Goal: Task Accomplishment & Management: Use online tool/utility

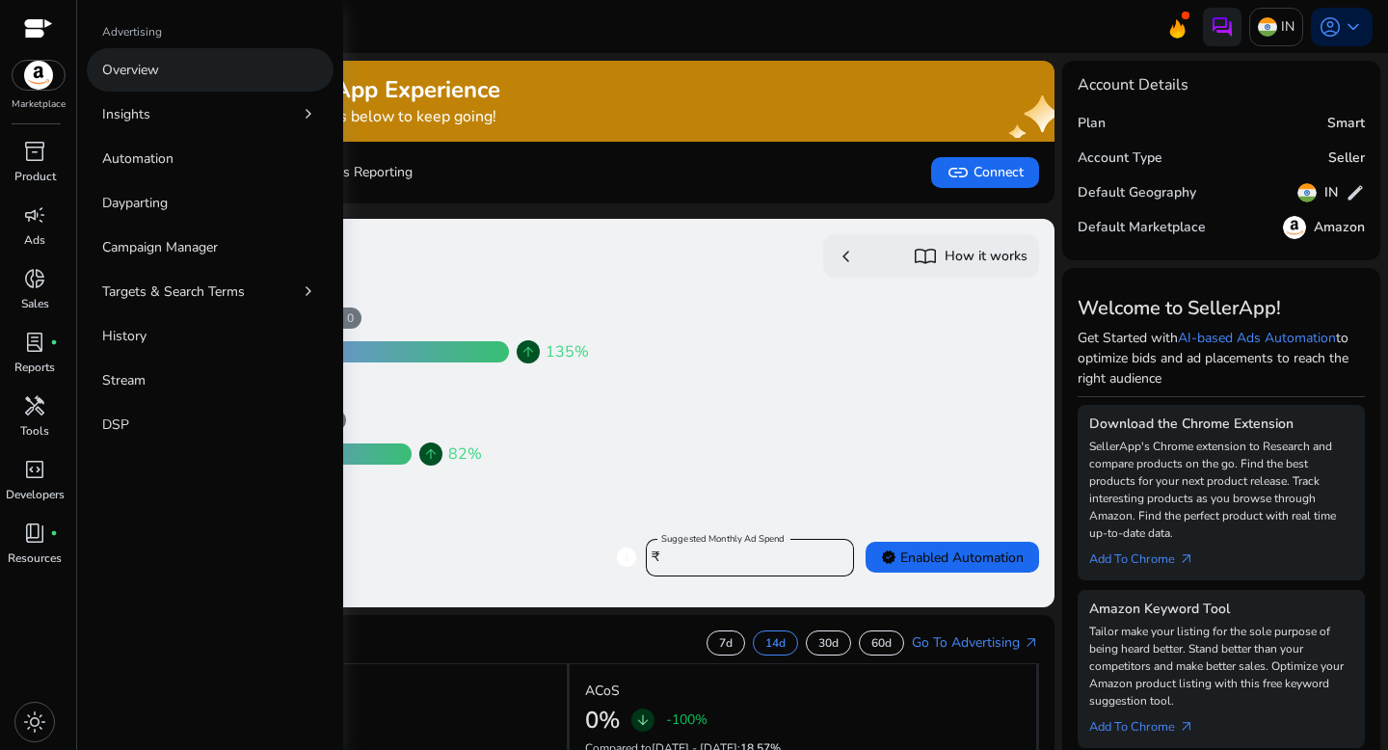
click at [138, 74] on p "Overview" at bounding box center [130, 70] width 57 height 20
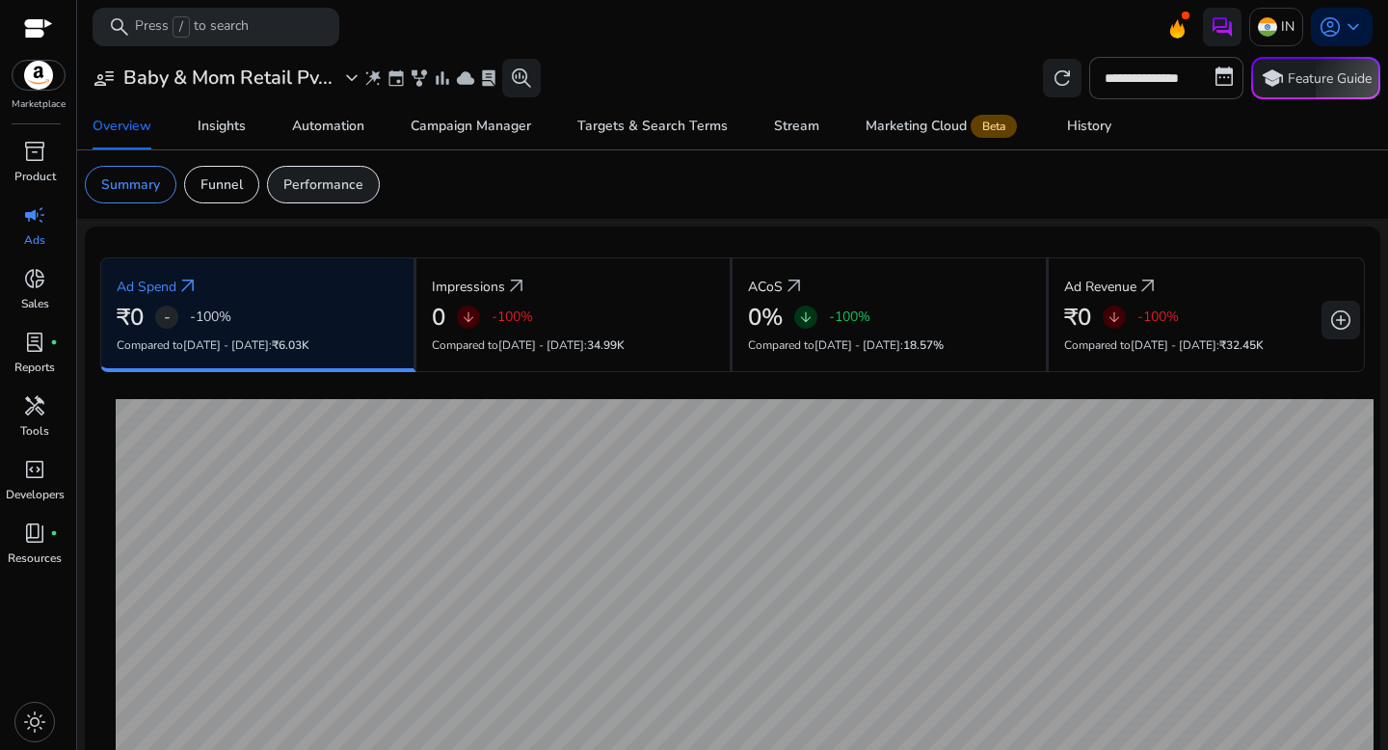
click at [315, 195] on p "Performance" at bounding box center [323, 184] width 80 height 20
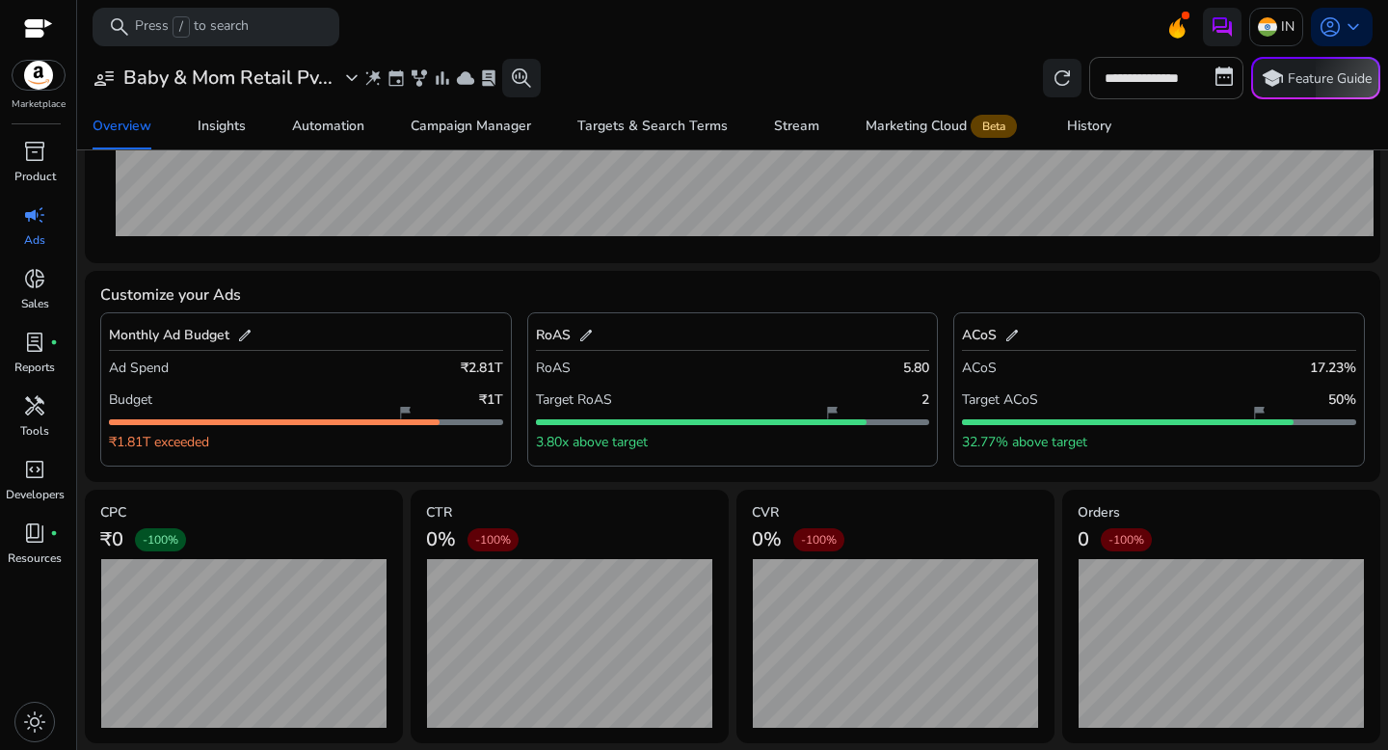
scroll to position [672, 0]
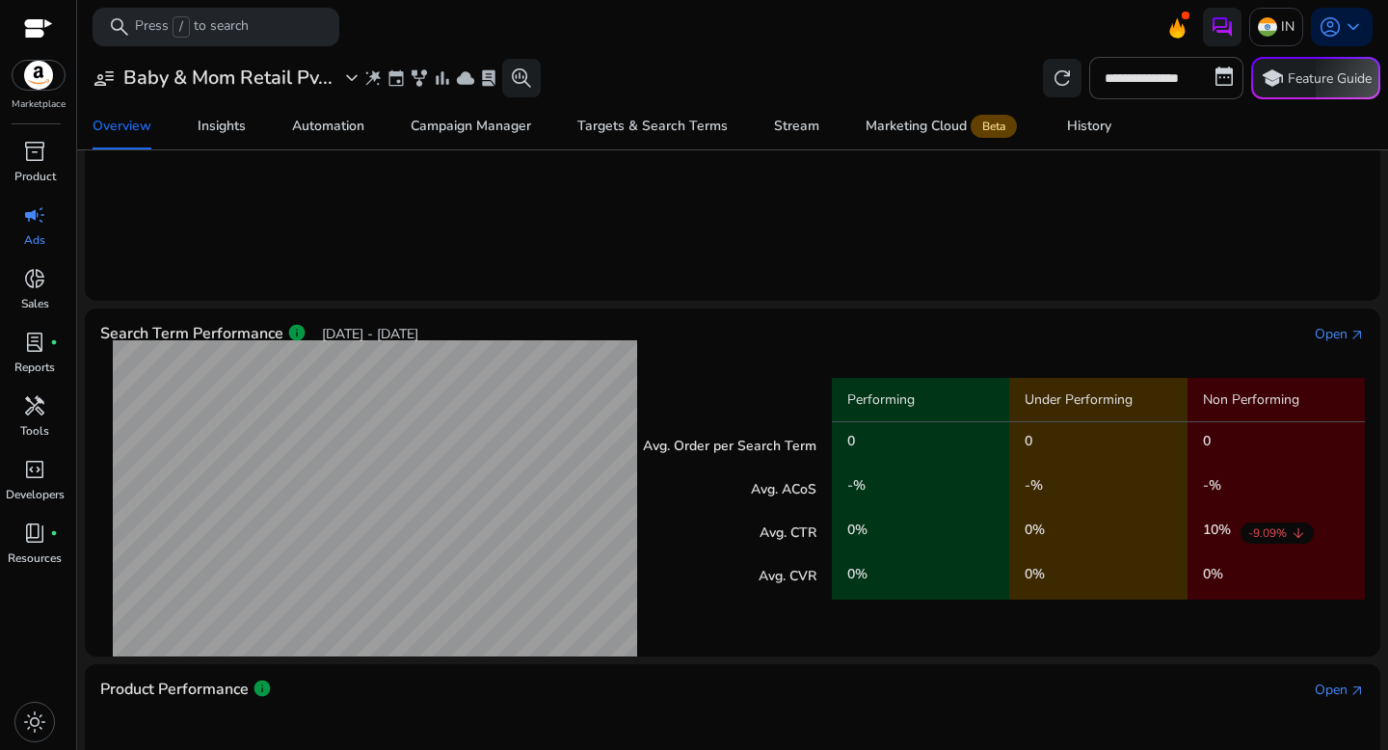
scroll to position [299, 0]
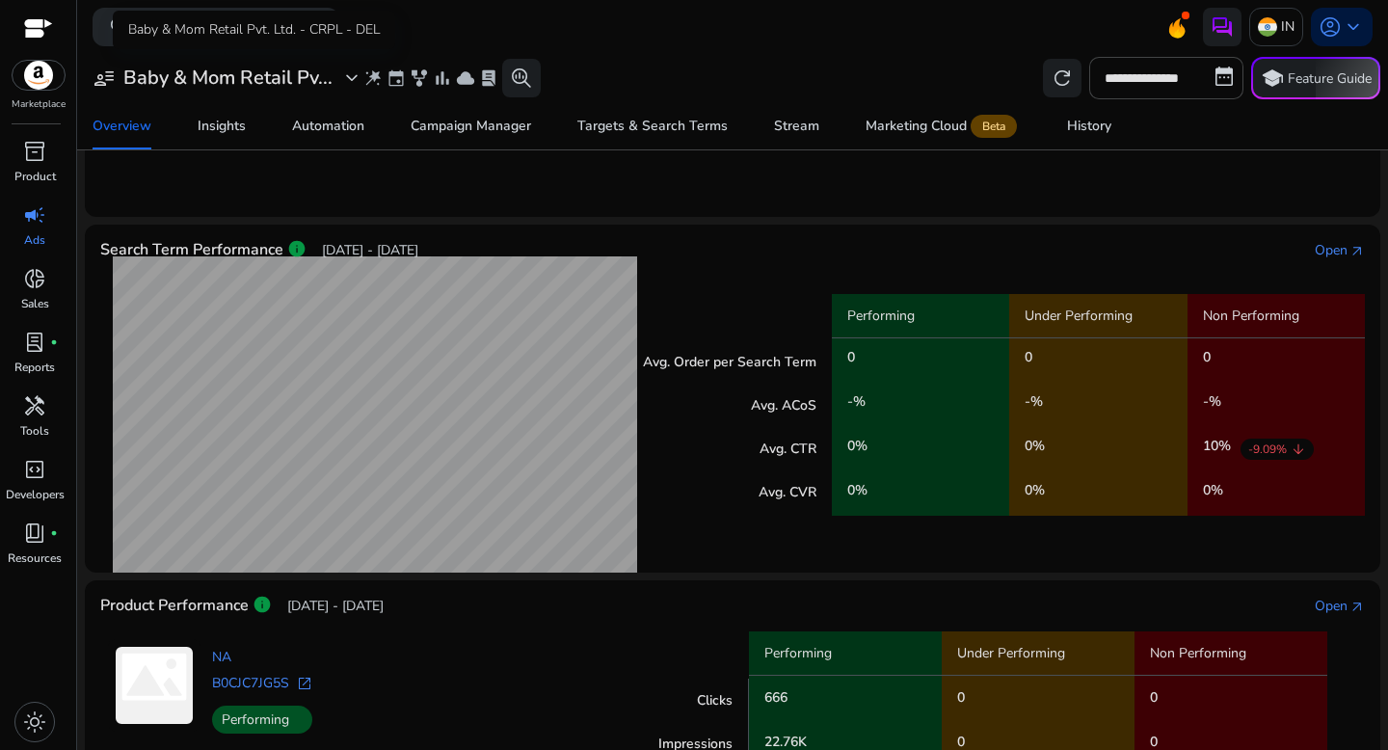
click at [267, 90] on h3 "Baby & Mom Retail Pv..." at bounding box center [227, 77] width 209 height 23
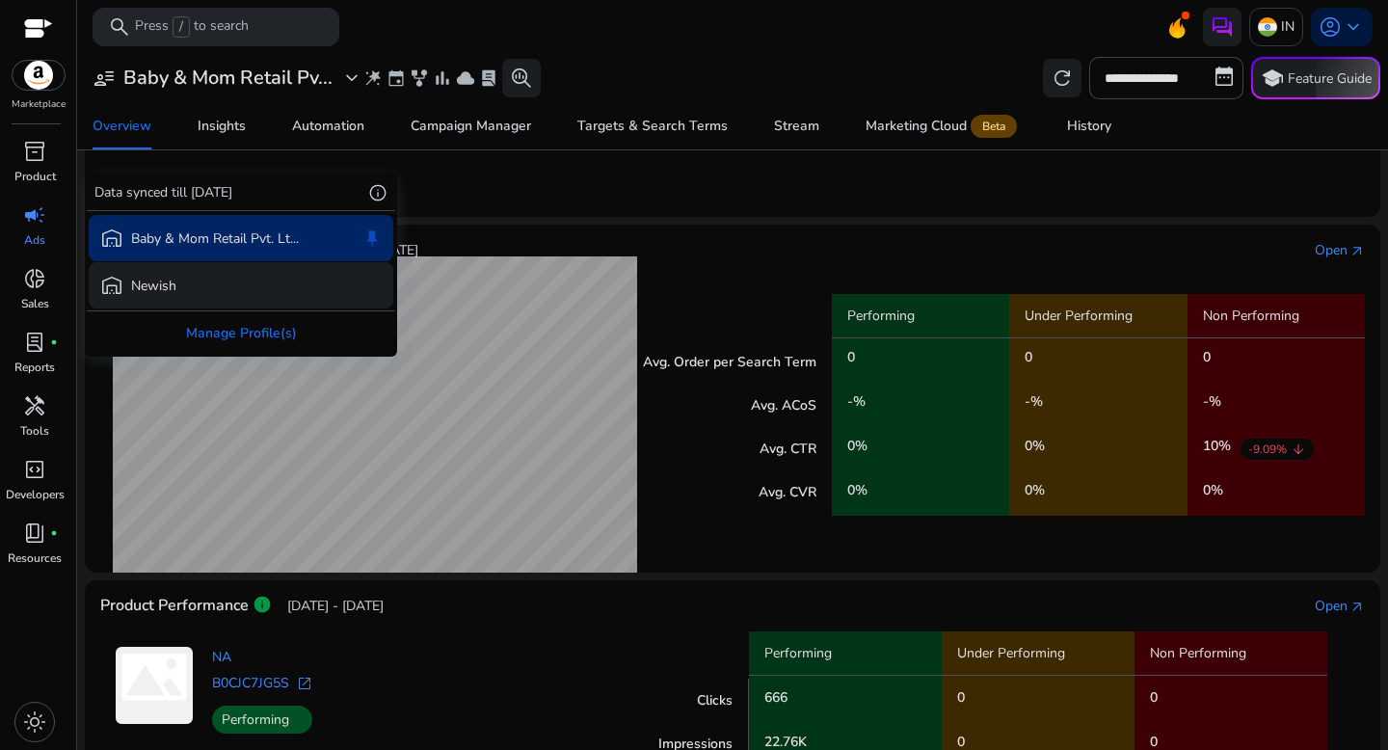
click at [261, 279] on div "warehouse Newish" at bounding box center [241, 285] width 305 height 46
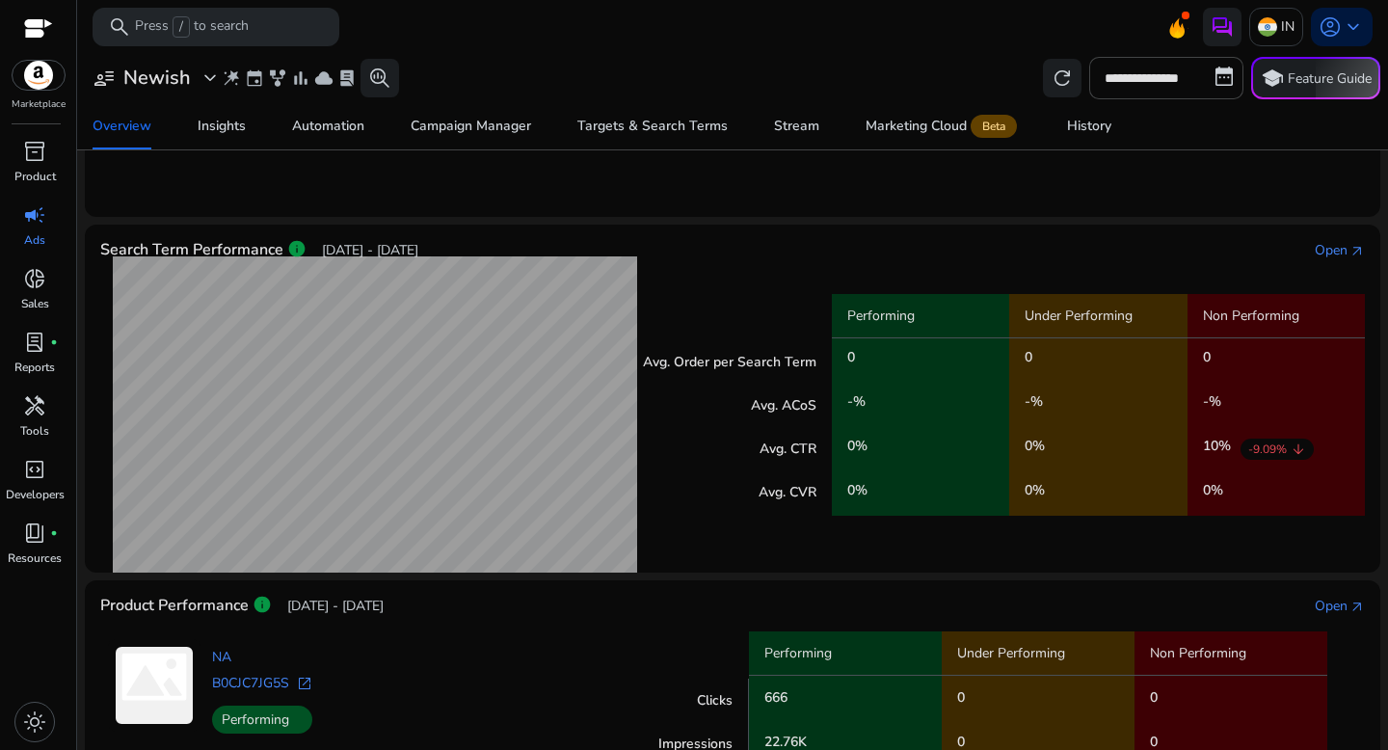
scroll to position [226, 0]
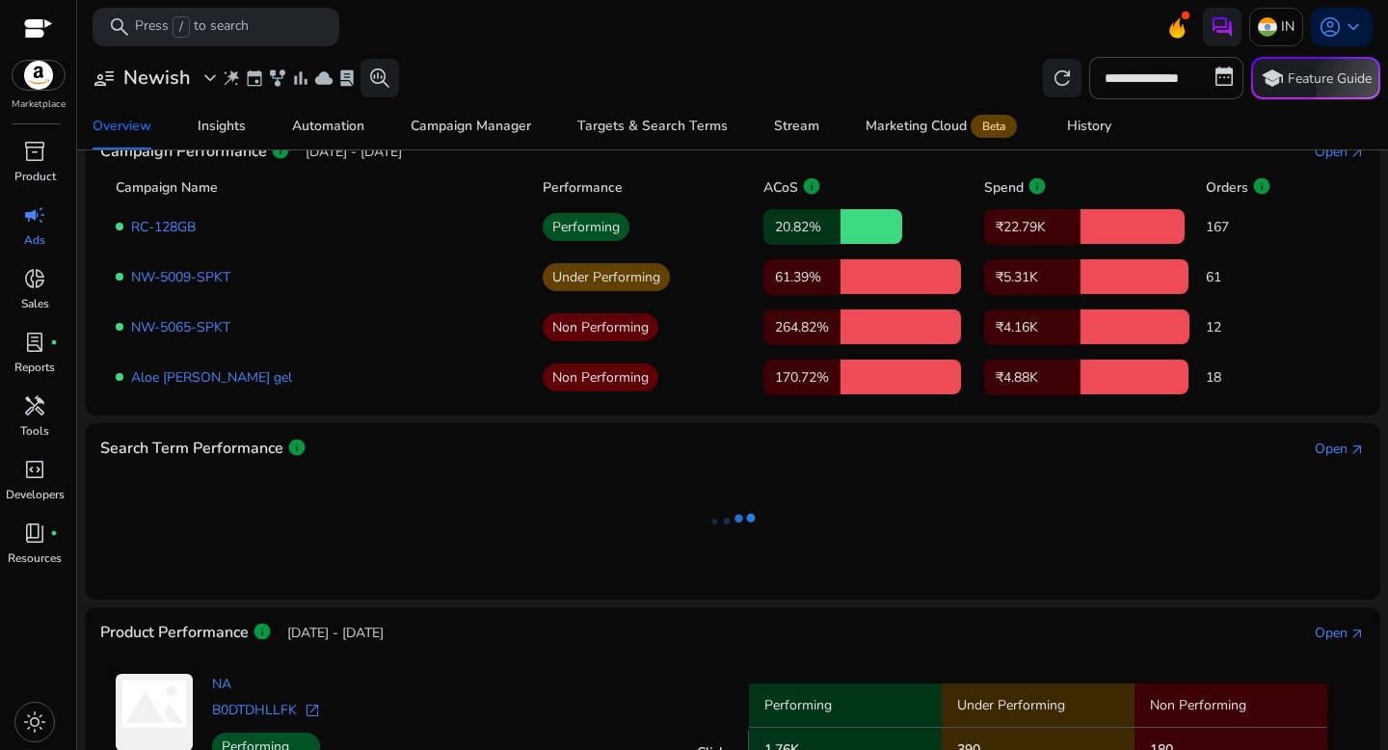
scroll to position [25, 0]
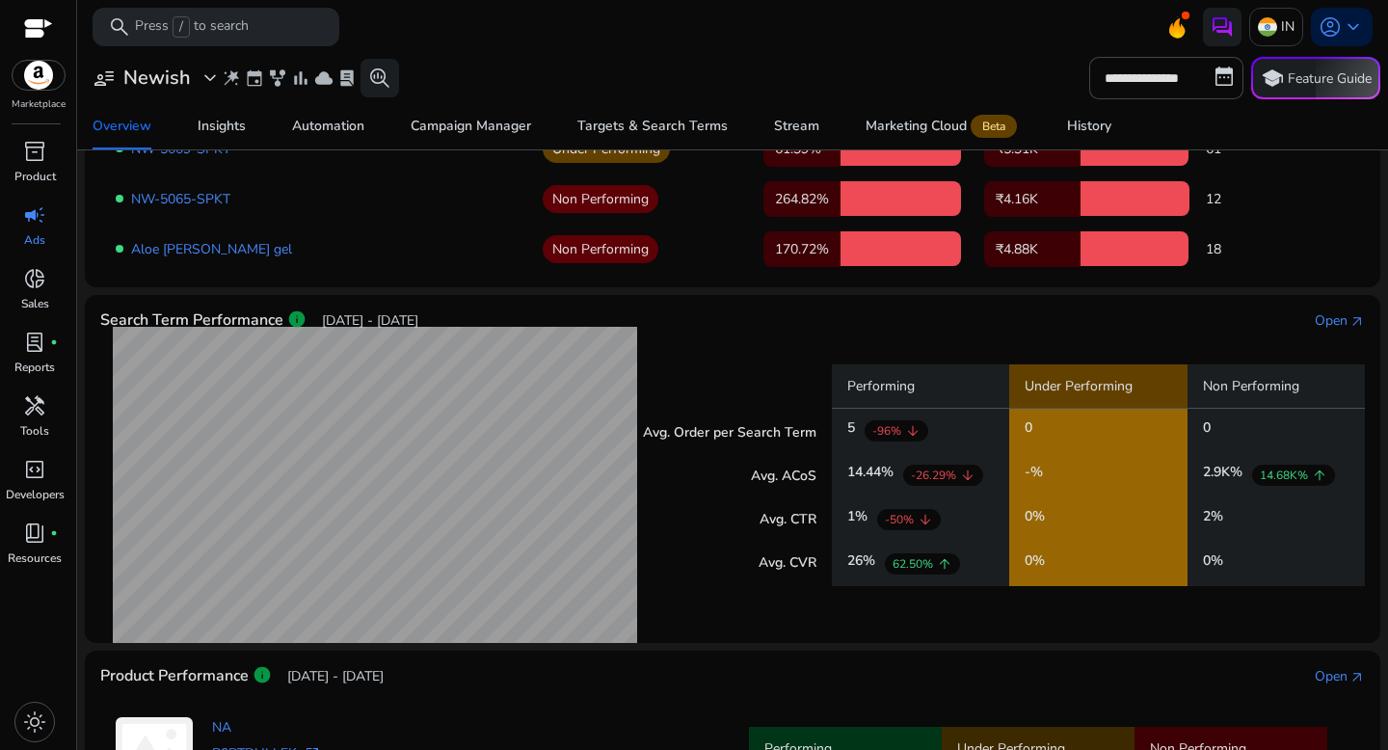
scroll to position [557, 0]
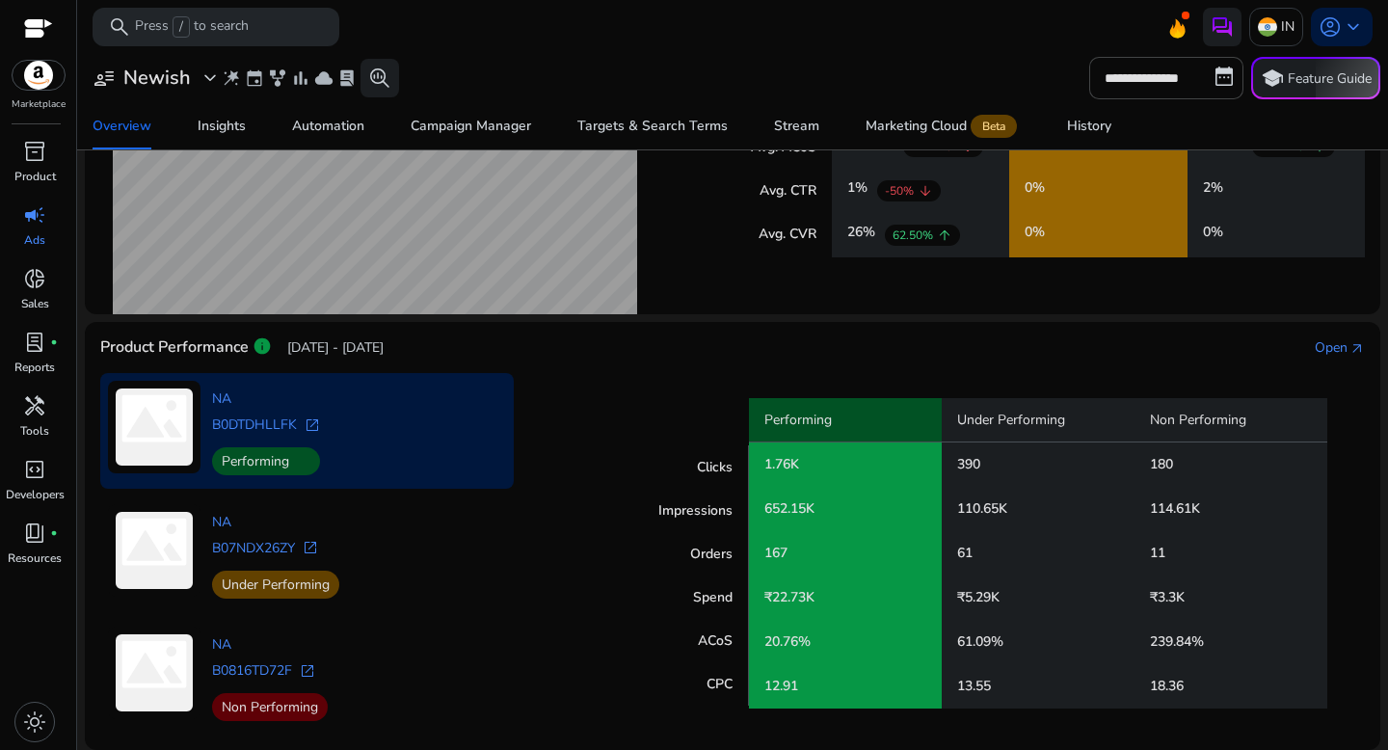
click at [254, 464] on p "Performing" at bounding box center [266, 461] width 108 height 28
click at [313, 425] on span "open_in_new" at bounding box center [312, 424] width 15 height 15
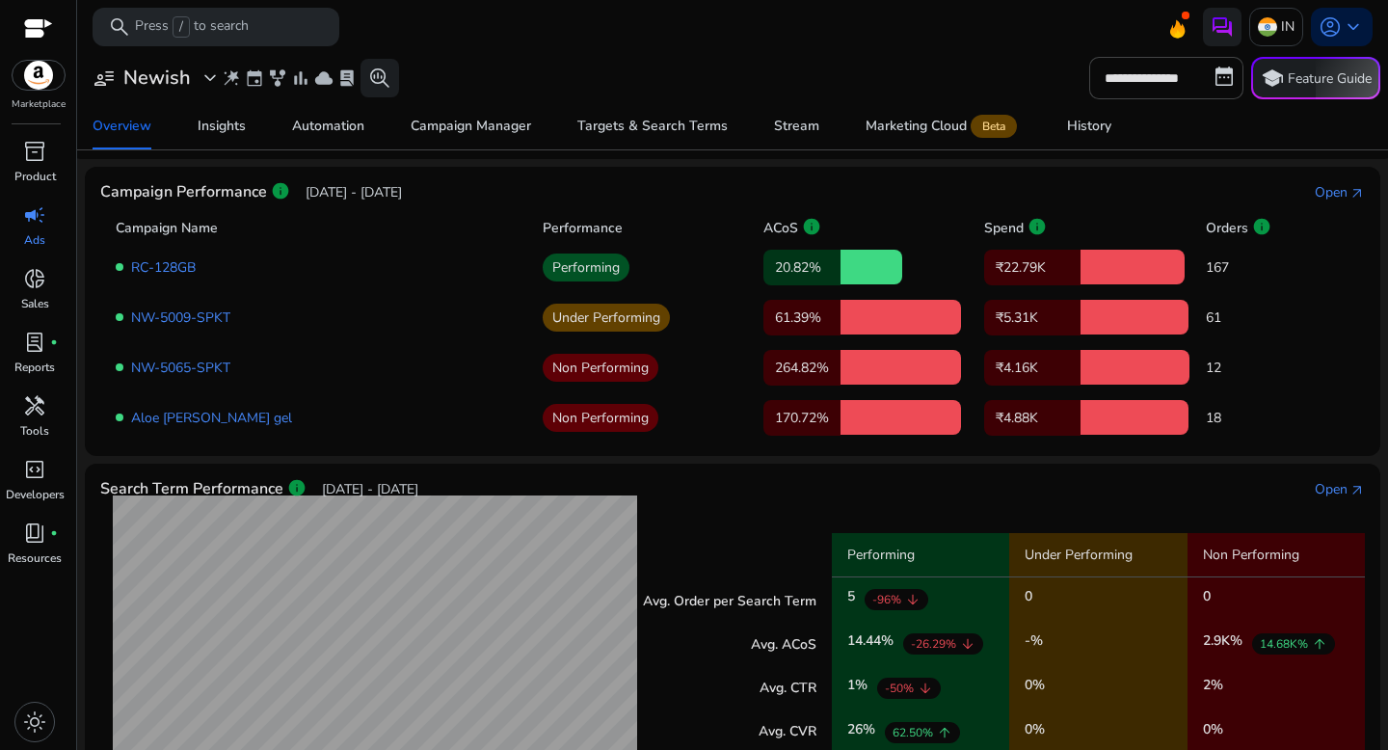
scroll to position [62, 0]
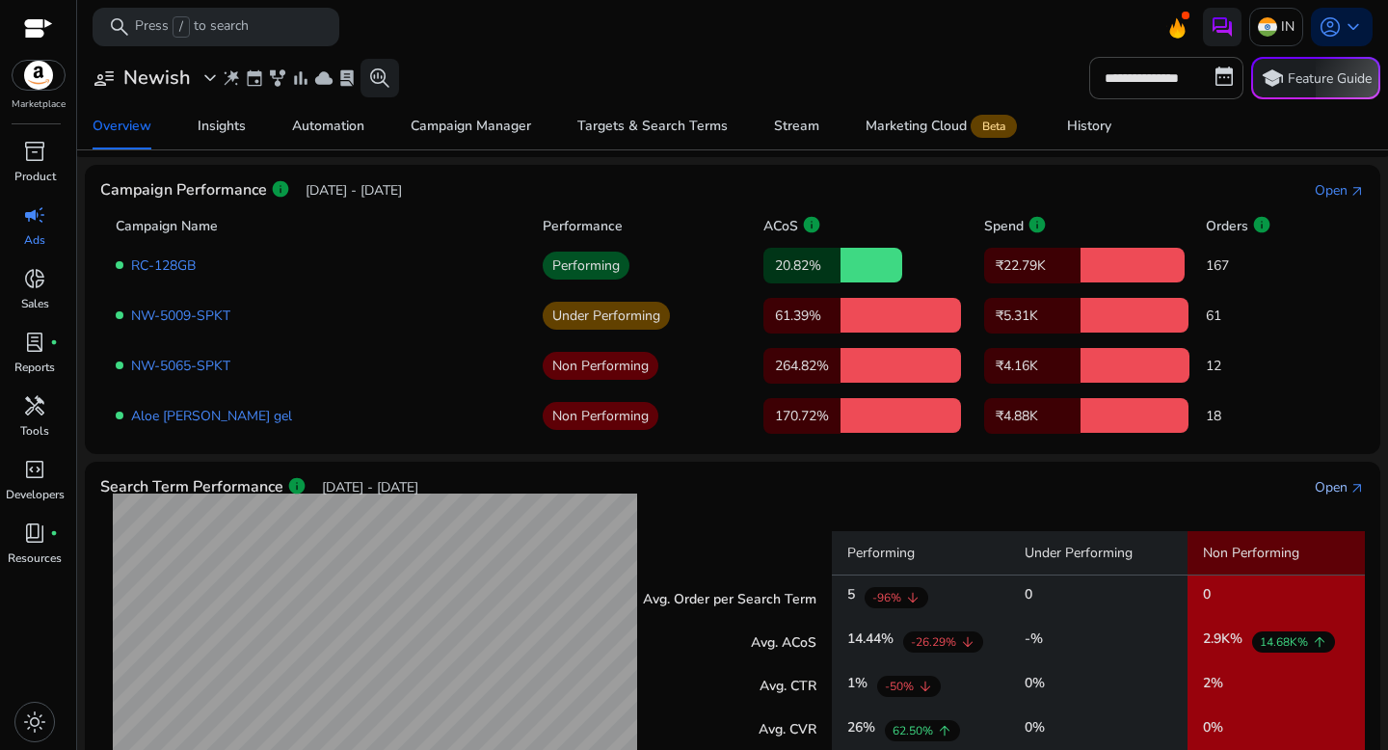
click at [1335, 495] on div "Open" at bounding box center [1330, 487] width 33 height 20
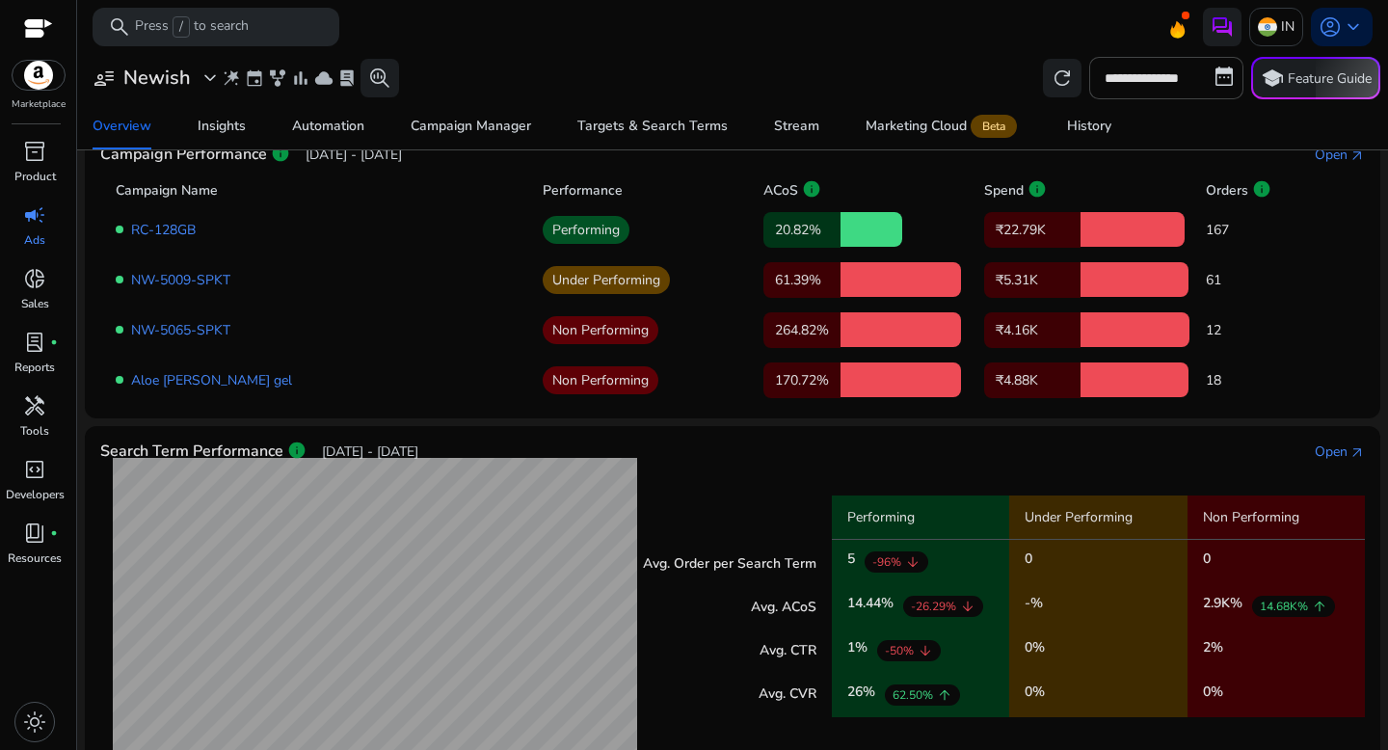
scroll to position [295, 0]
